Goal: Information Seeking & Learning: Learn about a topic

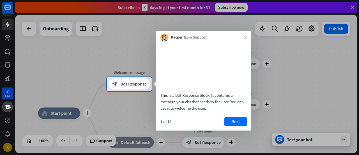
click at [233, 130] on div "1 of 10 Next" at bounding box center [203, 123] width 95 height 13
click at [233, 126] on button "Next" at bounding box center [235, 121] width 22 height 9
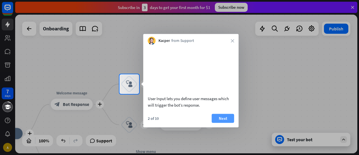
click at [230, 122] on button "Next" at bounding box center [223, 117] width 22 height 9
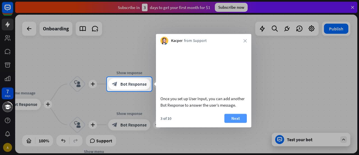
click at [232, 122] on button "Next" at bounding box center [235, 117] width 22 height 9
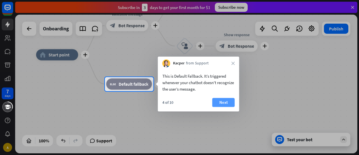
click at [217, 103] on button "Next" at bounding box center [223, 102] width 22 height 9
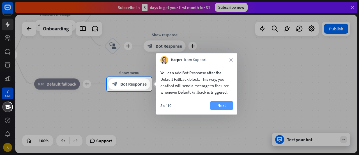
click at [224, 104] on button "Next" at bounding box center [221, 105] width 22 height 9
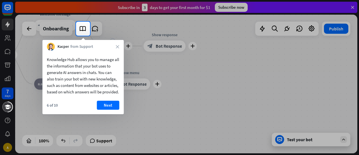
click at [110, 114] on div "6 of 10 Next" at bounding box center [82, 106] width 81 height 13
click at [109, 109] on button "Next" at bounding box center [108, 104] width 22 height 9
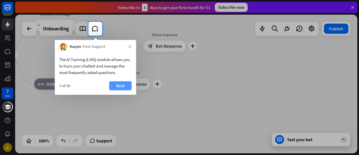
click at [123, 89] on button "Next" at bounding box center [120, 85] width 22 height 9
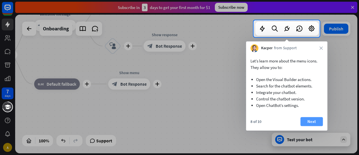
click at [313, 119] on button "Next" at bounding box center [312, 121] width 22 height 9
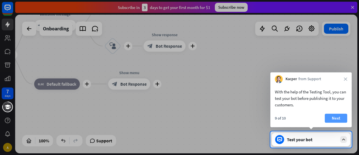
click at [334, 119] on button "Next" at bounding box center [336, 117] width 22 height 9
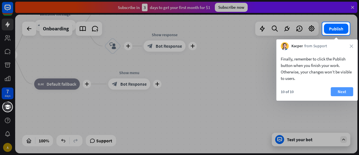
click at [343, 90] on button "Next" at bounding box center [342, 91] width 22 height 9
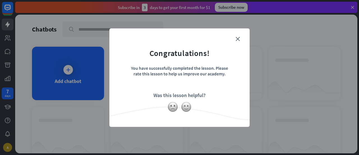
click at [240, 40] on form "Congratulations! You have successfully completed the lesson. Please rate this l…" at bounding box center [179, 68] width 126 height 67
click at [239, 40] on icon "close" at bounding box center [238, 39] width 4 height 4
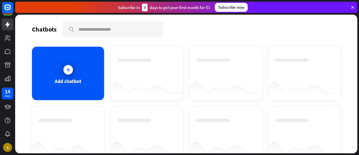
click at [355, 6] on icon at bounding box center [352, 7] width 5 height 5
